Goal: Navigation & Orientation: Find specific page/section

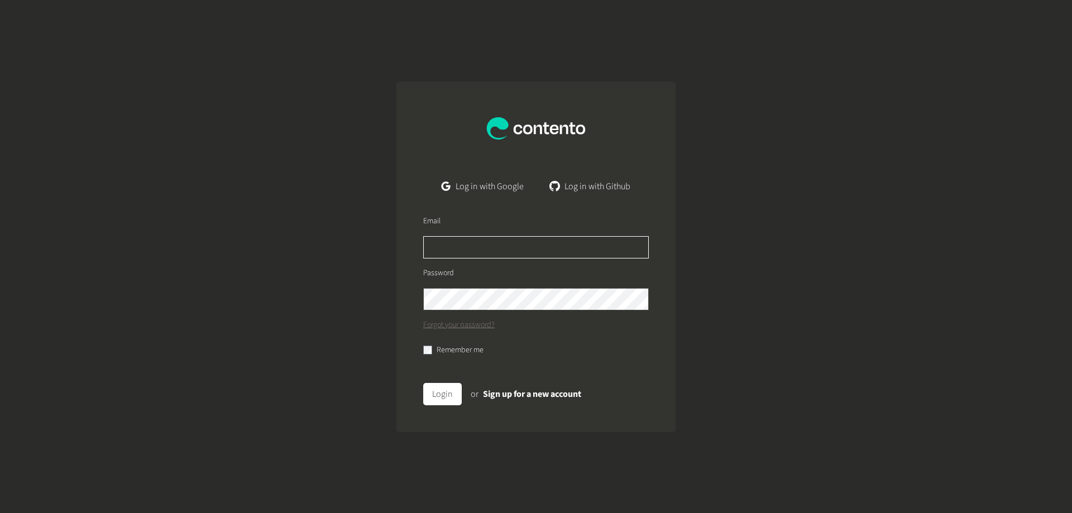
click at [468, 246] on input "text" at bounding box center [536, 247] width 226 height 22
click at [771, 214] on div "Log in with Google Log in with Github Email Password Forgot your password? Reme…" at bounding box center [536, 256] width 1072 height 513
click at [491, 187] on link "Log in with Google" at bounding box center [483, 186] width 100 height 22
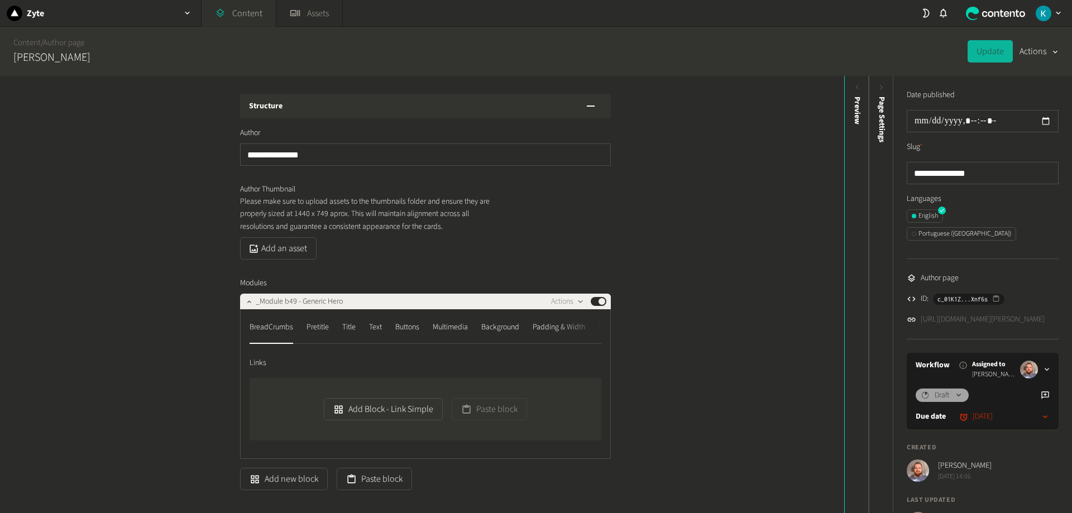
click at [238, 15] on link "Content" at bounding box center [239, 13] width 74 height 27
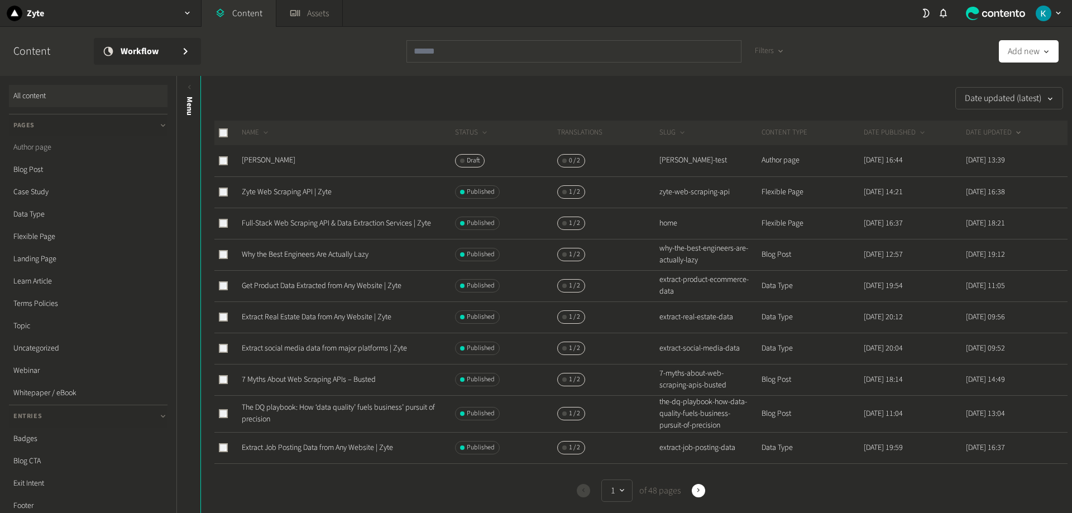
click at [52, 149] on link "Author page" at bounding box center [88, 147] width 159 height 22
click at [352, 107] on div "Date updated (latest)" at bounding box center [634, 98] width 867 height 22
click at [51, 149] on link "Author page" at bounding box center [88, 147] width 159 height 22
